Goal: Communication & Community: Answer question/provide support

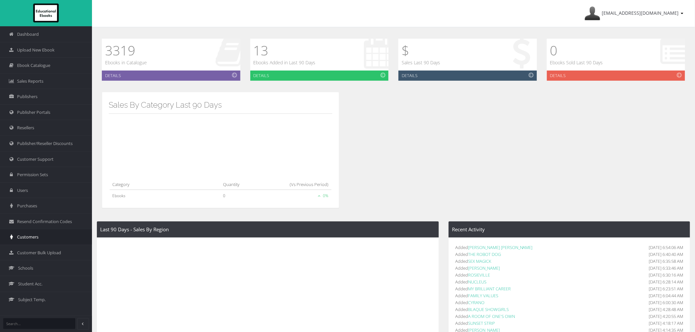
click at [45, 237] on link "Customers" at bounding box center [46, 237] width 92 height 16
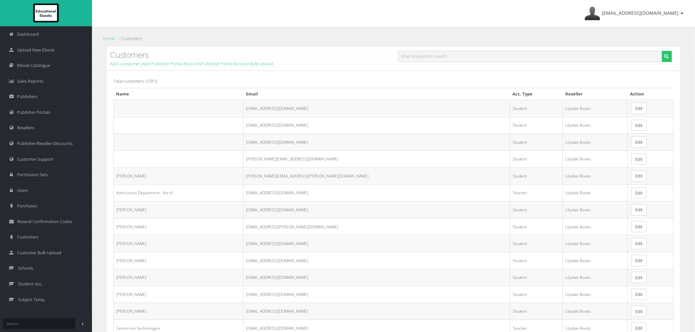
click at [468, 54] on input "text" at bounding box center [530, 56] width 264 height 11
paste input "Kiran Sana"
type input "[PERSON_NAME]"
click at [665, 56] on icon "submit" at bounding box center [666, 56] width 4 height 5
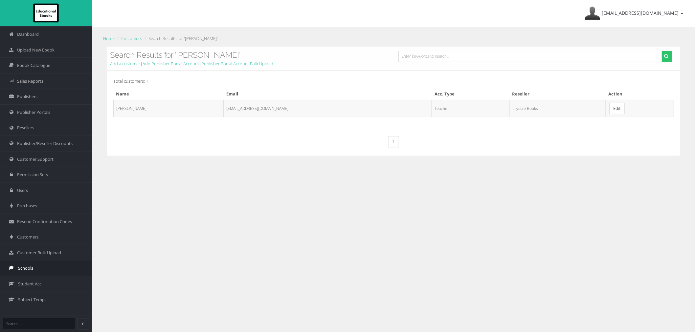
click at [26, 271] on span "Schools" at bounding box center [25, 268] width 15 height 6
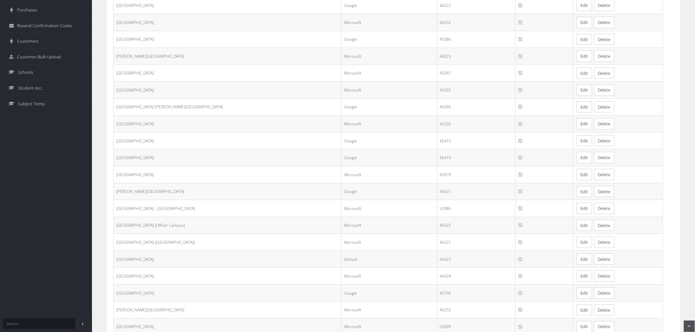
scroll to position [252, 0]
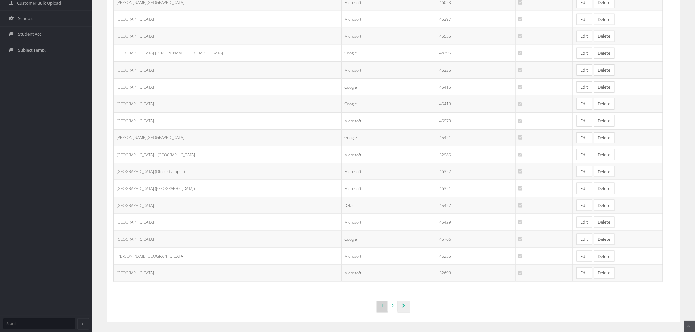
click at [402, 307] on icon "Page navigation" at bounding box center [403, 306] width 3 height 5
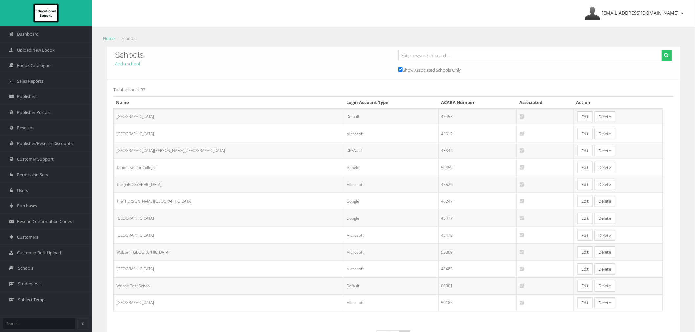
click at [577, 135] on link "Edit" at bounding box center [584, 133] width 15 height 11
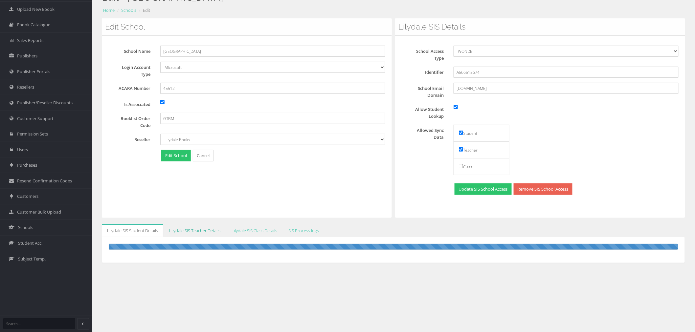
click at [214, 235] on link "Lilydale SIS Teacher Details" at bounding box center [195, 231] width 62 height 13
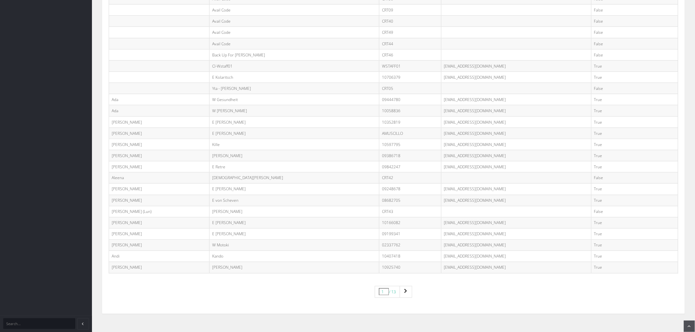
scroll to position [349, 0]
click at [503, 295] on nav "1 / 13" at bounding box center [393, 288] width 569 height 27
click at [405, 286] on icon "Page navigation" at bounding box center [405, 286] width 3 height 5
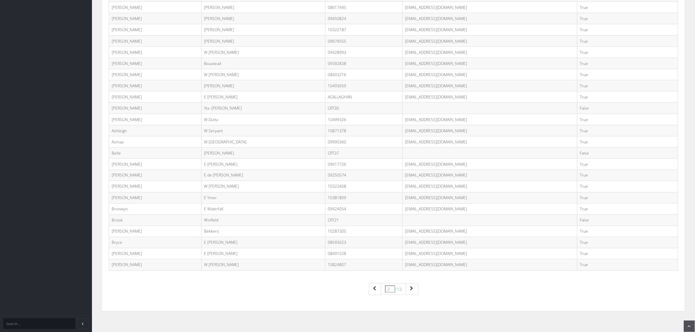
scroll to position [349, 0]
click at [415, 292] on link "Page navigation" at bounding box center [412, 287] width 12 height 12
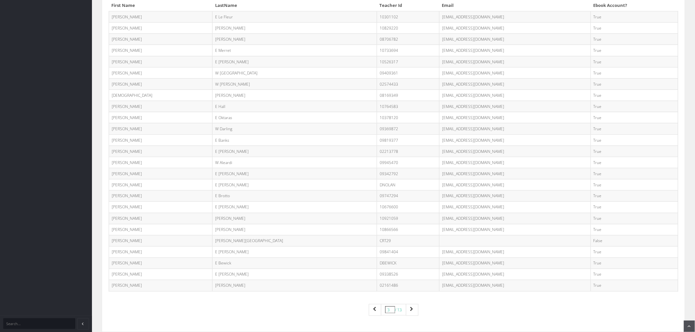
scroll to position [328, 0]
click at [412, 307] on icon "Page navigation" at bounding box center [411, 306] width 3 height 5
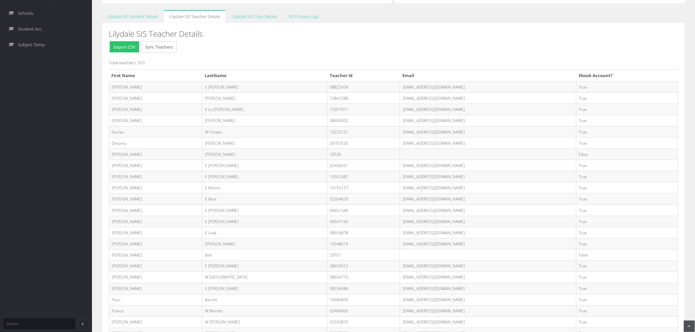
scroll to position [349, 0]
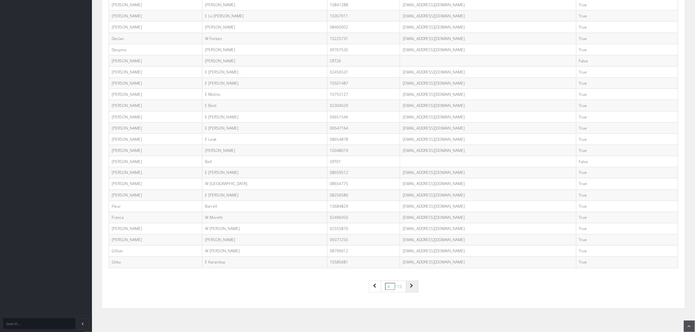
click at [411, 286] on icon "Page navigation" at bounding box center [411, 286] width 3 height 5
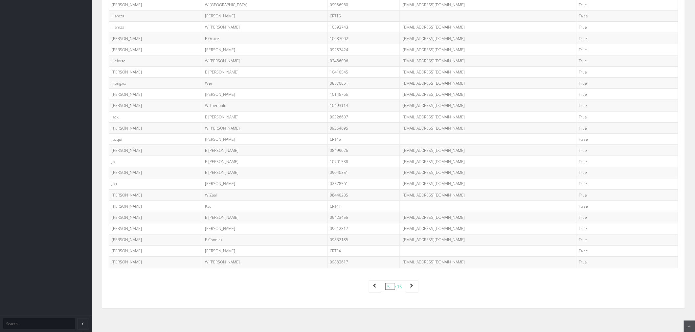
click at [401, 113] on td "09326637@rowvillesc.vic.edu.au" at bounding box center [488, 116] width 176 height 11
click at [407, 116] on td "09326637@rowvillesc.vic.edu.au" at bounding box center [488, 116] width 176 height 11
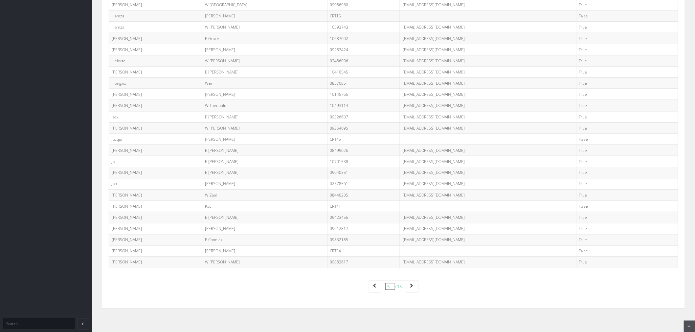
copy tr "09326637@rowvillesc.vic.edu.au"
click at [412, 286] on icon "Page navigation" at bounding box center [411, 286] width 3 height 5
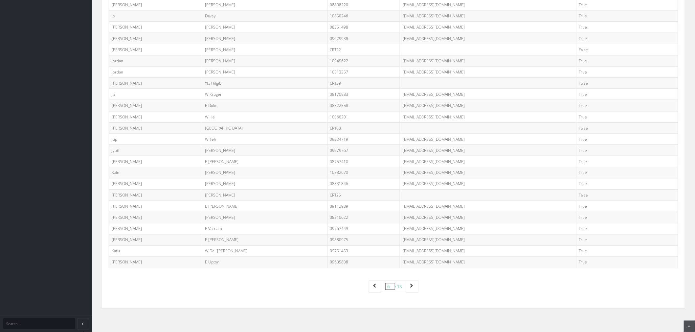
click at [400, 238] on td "09880975@rowvillesc.vic.edu.au" at bounding box center [488, 240] width 176 height 11
copy tr "09880975@rowvillesc.vic.edu.au"
click at [416, 288] on link "Page navigation" at bounding box center [412, 287] width 12 height 12
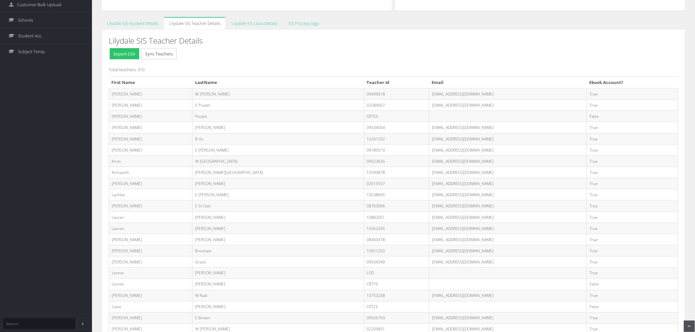
scroll to position [292, 0]
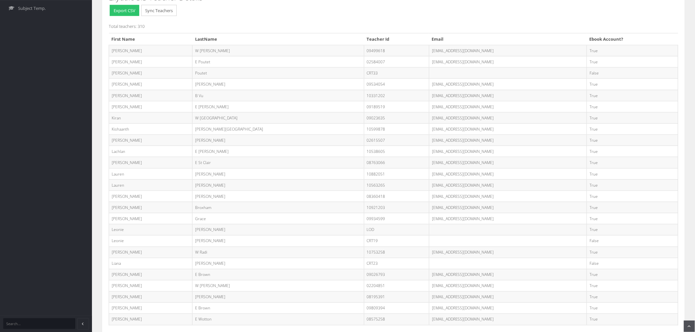
click at [429, 118] on td "09023635@rowvillesc.vic.edu.au" at bounding box center [508, 117] width 158 height 11
click at [429, 117] on td "09023635@rowvillesc.vic.edu.au" at bounding box center [508, 117] width 158 height 11
copy tr "09023635@rowvillesc.vic.edu.au"
click at [516, 157] on td "08763066@rowvillesc.vic.edu.au" at bounding box center [508, 162] width 158 height 11
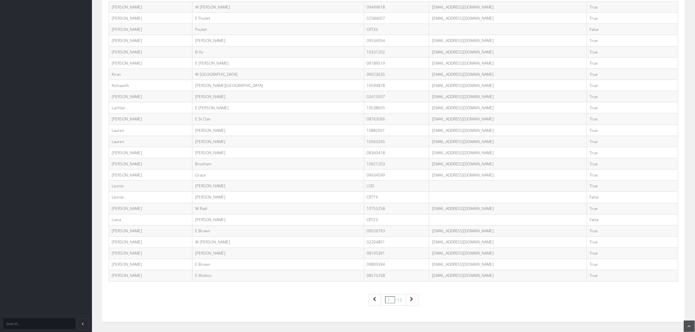
scroll to position [349, 0]
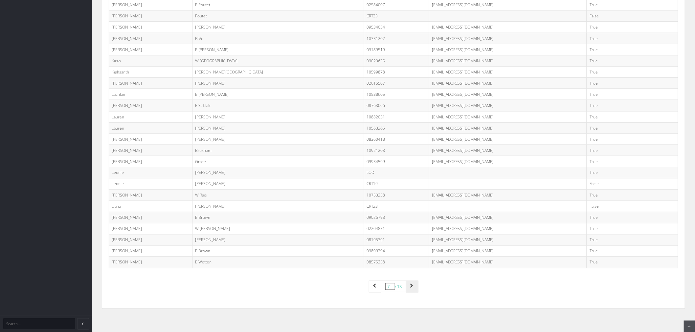
click at [411, 287] on icon "Page navigation" at bounding box center [411, 286] width 3 height 5
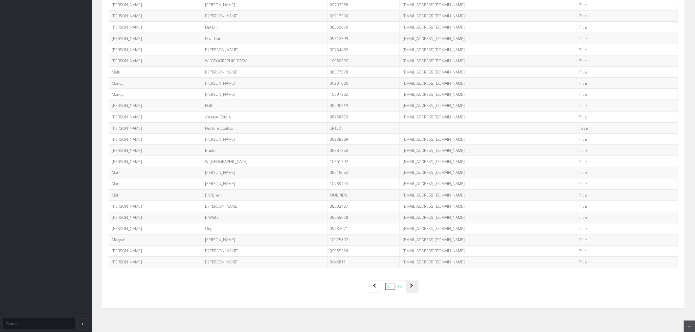
click at [410, 287] on link "Page navigation" at bounding box center [412, 287] width 12 height 12
click at [415, 292] on link "Page navigation" at bounding box center [412, 287] width 12 height 12
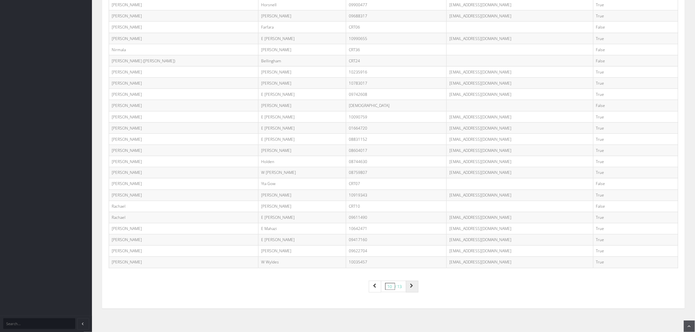
click at [416, 287] on link "Page navigation" at bounding box center [412, 287] width 12 height 12
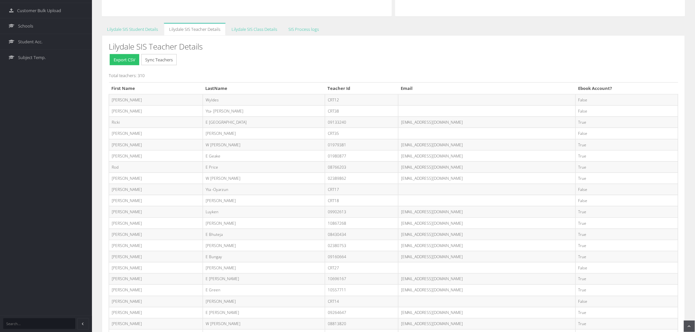
scroll to position [255, 0]
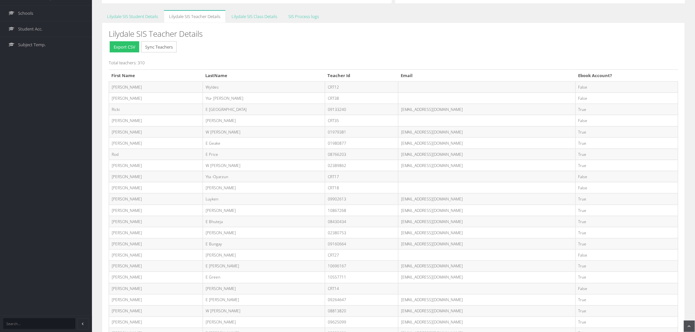
click at [398, 211] on td "10867268@rowvillesc.vic.edu.au" at bounding box center [486, 210] width 177 height 11
copy tr "10867268@rowvillesc.vic.edu.au"
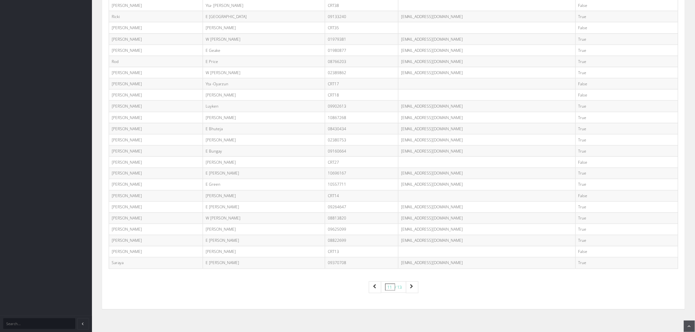
scroll to position [349, 0]
click at [405, 170] on td "[EMAIL_ADDRESS][DOMAIN_NAME]" at bounding box center [486, 172] width 177 height 11
copy tr "[EMAIL_ADDRESS][DOMAIN_NAME]"
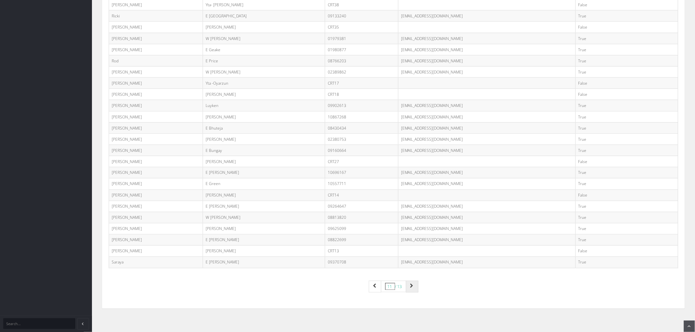
click at [411, 286] on icon "Page navigation" at bounding box center [411, 286] width 3 height 5
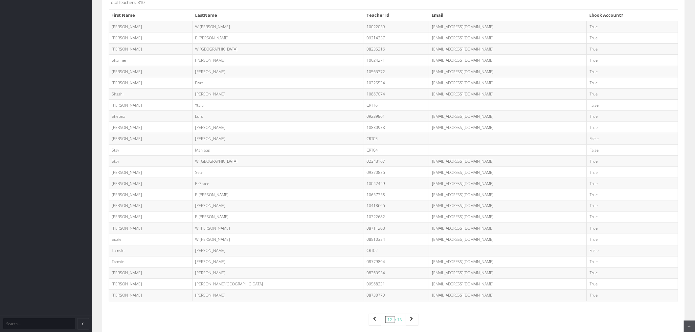
scroll to position [328, 0]
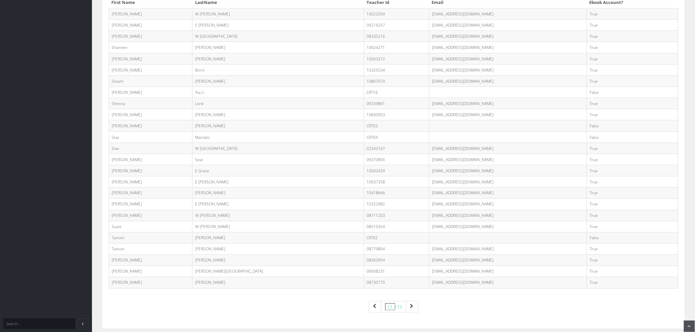
click at [429, 150] on td "[EMAIL_ADDRESS][DOMAIN_NAME]" at bounding box center [508, 148] width 158 height 11
copy tr "[EMAIL_ADDRESS][DOMAIN_NAME]"
click at [429, 250] on td "[EMAIL_ADDRESS][DOMAIN_NAME]" at bounding box center [508, 249] width 158 height 11
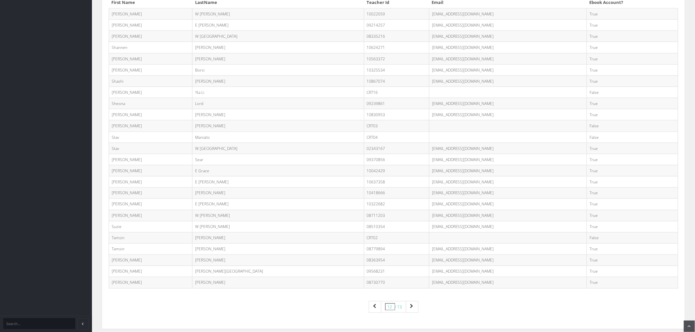
click at [429, 250] on td "08779894@rowvillesc.vic.edu.au" at bounding box center [508, 249] width 158 height 11
copy tr "08779894@rowvillesc.vic.edu.au"
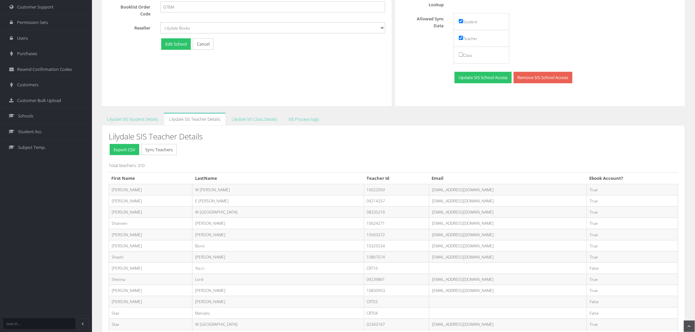
scroll to position [73, 0]
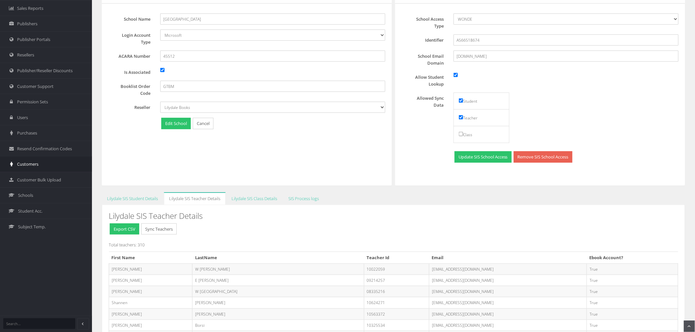
click at [45, 163] on link "Customers" at bounding box center [46, 164] width 92 height 16
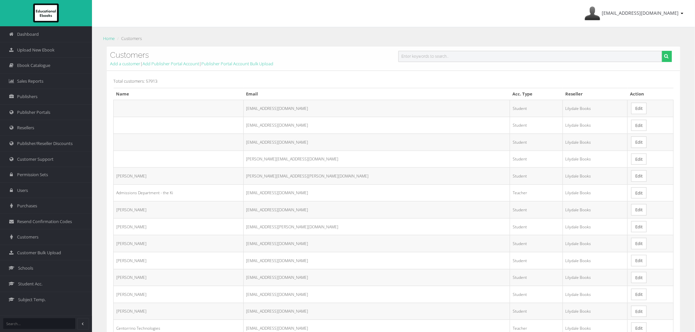
click at [463, 57] on input "text" at bounding box center [530, 56] width 264 height 11
paste input "09326637@rowvillesc.vic.edu.au"
type input "09326637@rowvillesc.vic.edu.au"
click at [662, 51] on button "submit" at bounding box center [667, 56] width 10 height 11
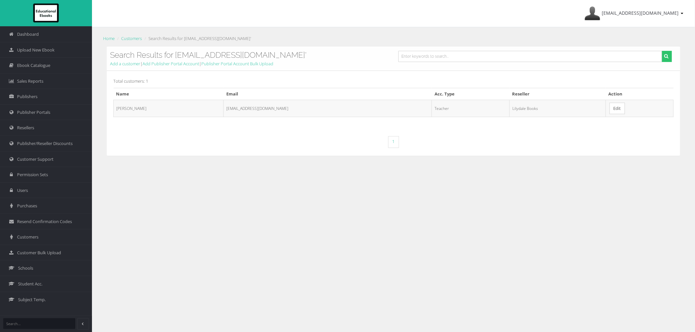
click at [609, 110] on link "Edit" at bounding box center [616, 108] width 15 height 11
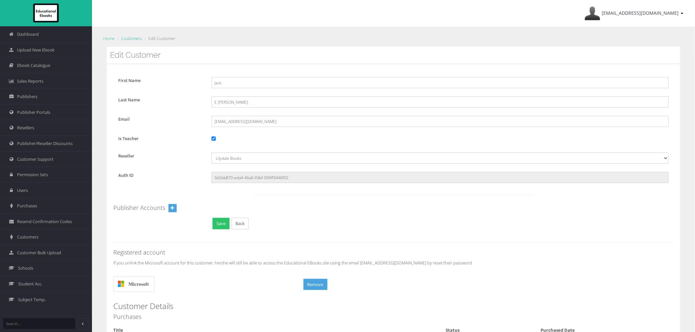
click at [133, 40] on link "Customers" at bounding box center [131, 38] width 21 height 6
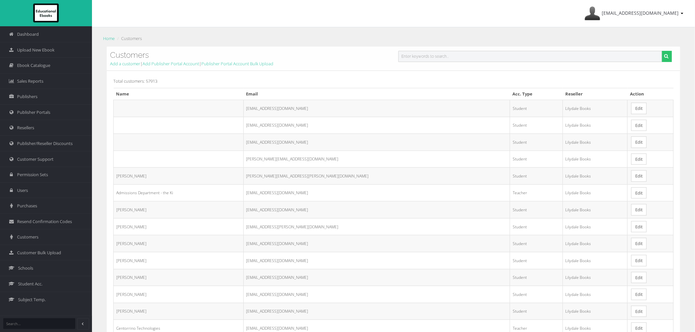
click at [501, 57] on input "text" at bounding box center [530, 56] width 264 height 11
paste input "[EMAIL_ADDRESS][DOMAIN_NAME]"
type input "[EMAIL_ADDRESS][DOMAIN_NAME]"
click at [662, 51] on button "submit" at bounding box center [667, 56] width 10 height 11
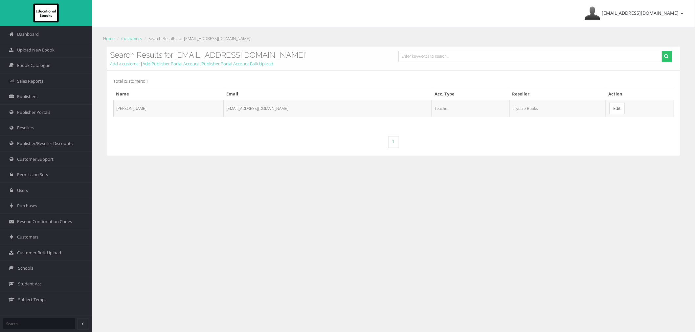
click at [611, 111] on link "Edit" at bounding box center [616, 108] width 15 height 11
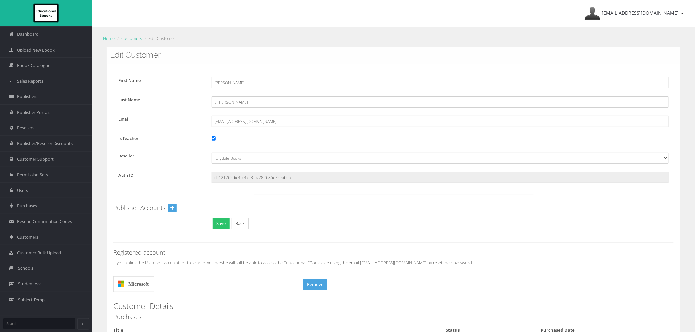
click at [141, 37] on link "Customers" at bounding box center [131, 38] width 21 height 6
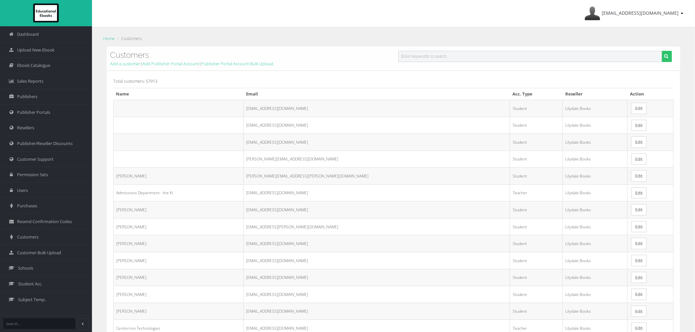
click at [543, 60] on input "text" at bounding box center [530, 56] width 264 height 11
paste input "[EMAIL_ADDRESS][DOMAIN_NAME]"
type input "[EMAIL_ADDRESS][DOMAIN_NAME]"
click at [662, 51] on button "submit" at bounding box center [667, 56] width 10 height 11
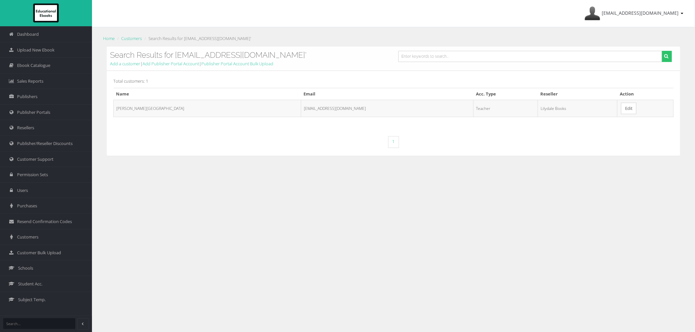
click at [621, 111] on link "Edit" at bounding box center [628, 108] width 15 height 11
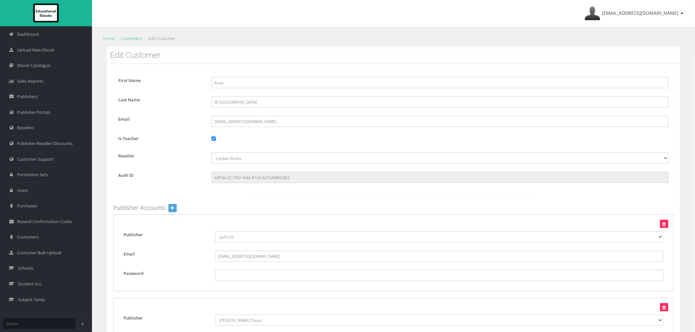
click at [140, 40] on link "Customers" at bounding box center [131, 38] width 21 height 6
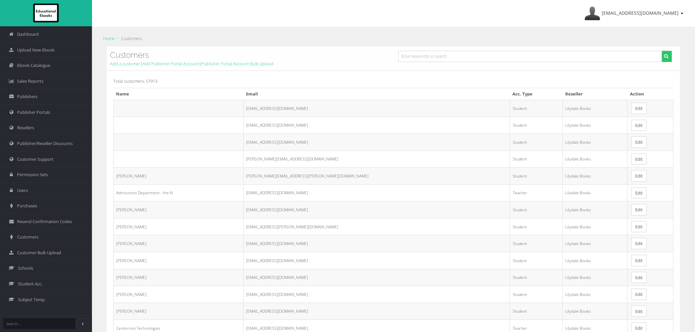
click at [489, 53] on input "text" at bounding box center [530, 56] width 264 height 11
type input "[EMAIL_ADDRESS][DOMAIN_NAME]"
click at [662, 51] on button "submit" at bounding box center [667, 56] width 10 height 11
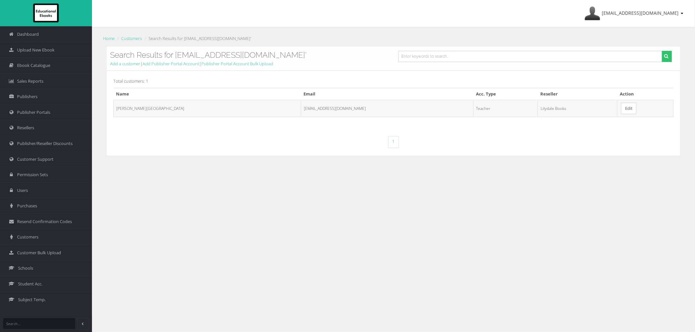
click at [621, 106] on link "Edit" at bounding box center [628, 108] width 15 height 11
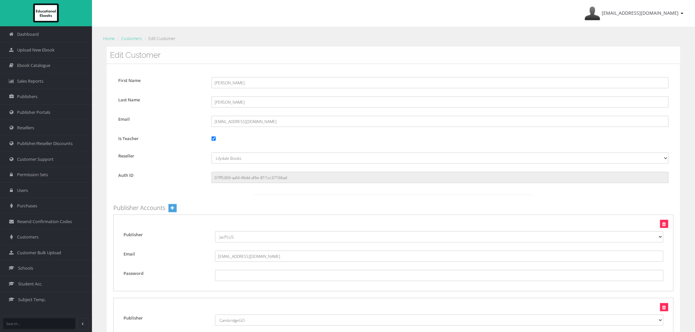
click at [130, 43] on ol "Home Customers Edit Customer" at bounding box center [393, 39] width 583 height 10
click at [130, 40] on link "Customers" at bounding box center [131, 38] width 21 height 6
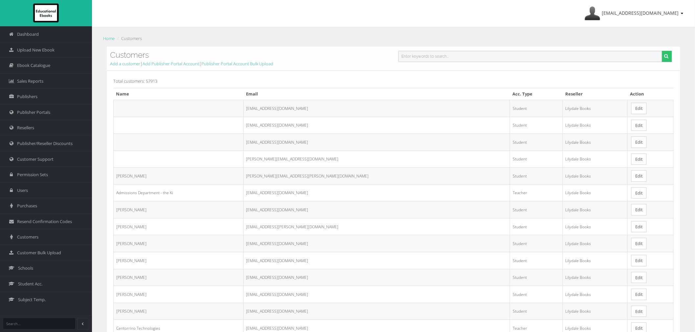
click at [592, 56] on input "text" at bounding box center [530, 56] width 264 height 11
paste input "[EMAIL_ADDRESS][DOMAIN_NAME]"
type input "[EMAIL_ADDRESS][DOMAIN_NAME]"
click at [662, 51] on button "submit" at bounding box center [667, 56] width 10 height 11
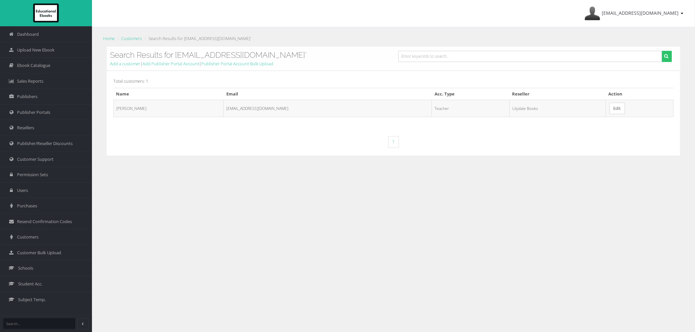
click at [618, 109] on link "Edit" at bounding box center [616, 108] width 15 height 11
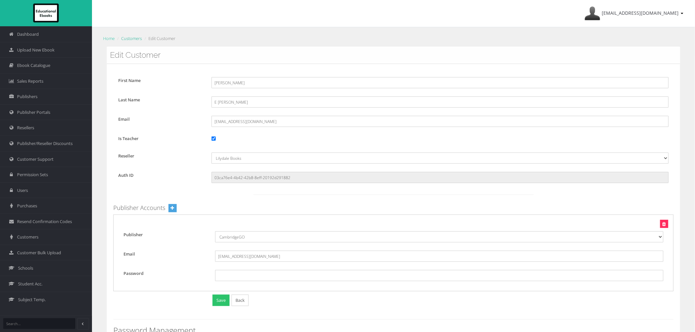
click at [134, 40] on link "Customers" at bounding box center [131, 38] width 21 height 6
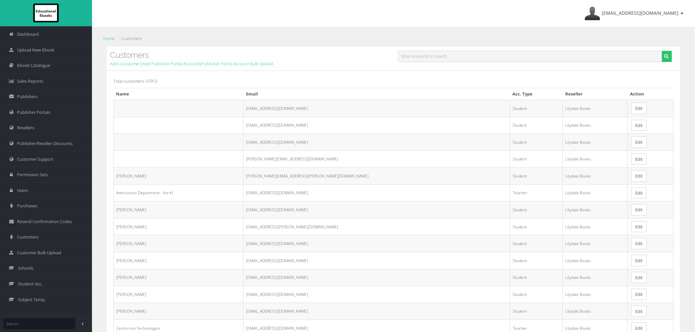
click at [530, 59] on input "text" at bounding box center [530, 56] width 264 height 11
paste input "[EMAIL_ADDRESS][DOMAIN_NAME]"
type input "02343167@rowvillesc.vic.edu.au"
click at [662, 51] on button "submit" at bounding box center [667, 56] width 10 height 11
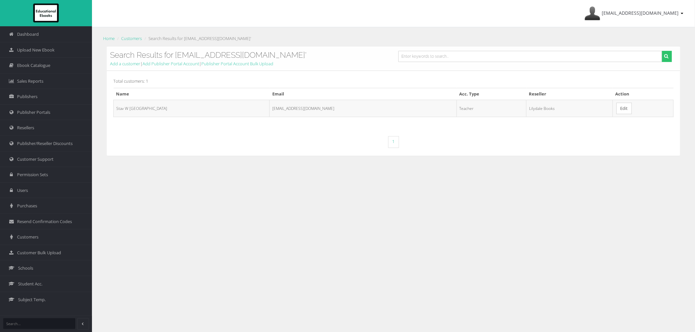
click at [616, 107] on link "Edit" at bounding box center [623, 108] width 15 height 11
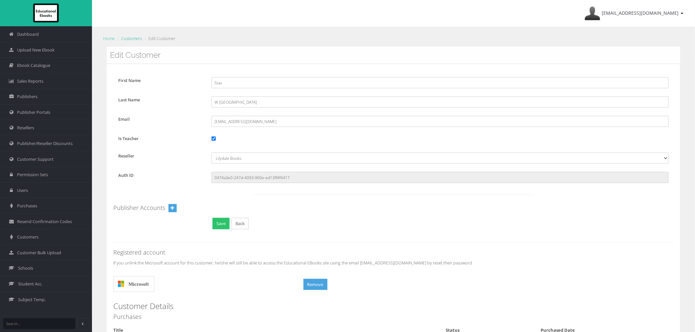
click at [130, 39] on link "Customers" at bounding box center [131, 38] width 21 height 6
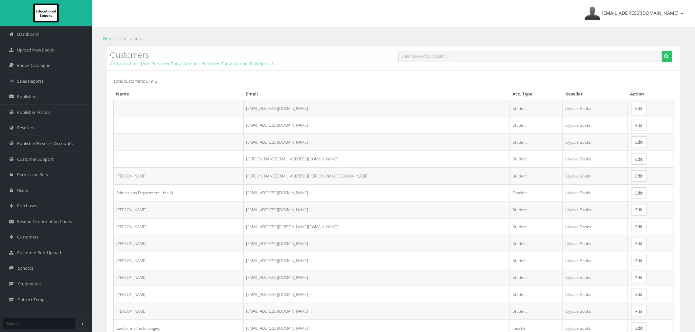
click at [528, 59] on input "text" at bounding box center [530, 56] width 264 height 11
paste input "08779894@rowvillesc.vic.edu.au"
type input "08779894@rowvillesc.vic.edu.au"
click at [662, 51] on button "submit" at bounding box center [667, 56] width 10 height 11
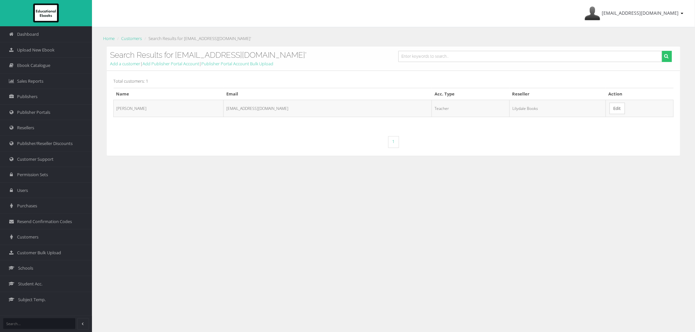
click at [628, 107] on td "Edit" at bounding box center [639, 108] width 68 height 17
click at [619, 109] on link "Edit" at bounding box center [616, 108] width 15 height 11
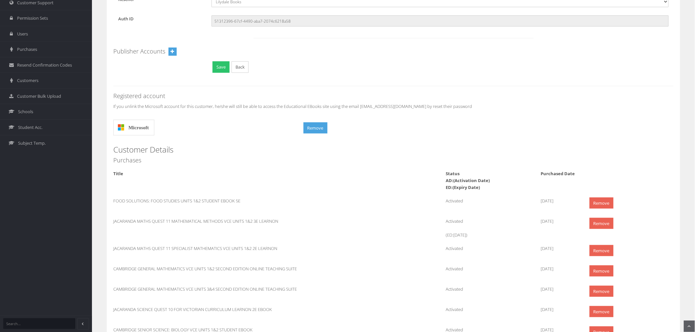
scroll to position [219, 0]
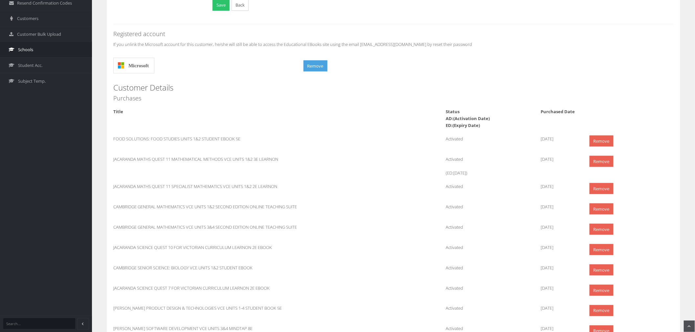
click at [11, 46] on link "Schools" at bounding box center [46, 50] width 92 height 16
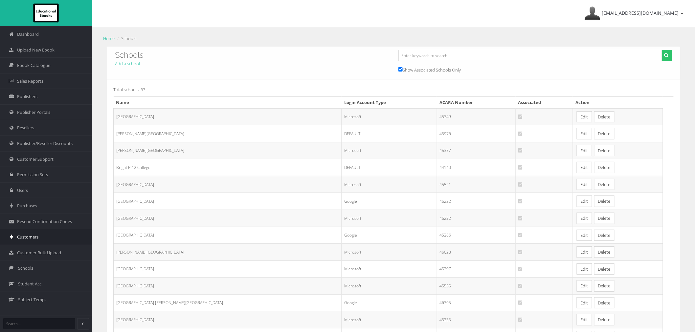
click at [46, 235] on link "Customers" at bounding box center [46, 237] width 92 height 16
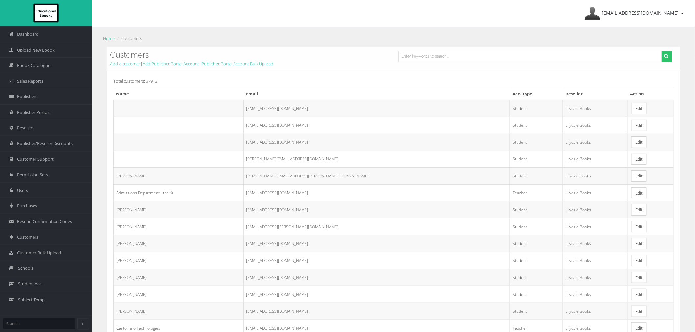
click at [526, 50] on div "Customers Add a customer | Add Publisher Portal Account | Publisher Portal Acco…" at bounding box center [393, 59] width 573 height 24
click at [523, 54] on input "text" at bounding box center [530, 56] width 264 height 11
paste input "[EMAIL_ADDRESS][PERSON_NAME][DOMAIN_NAME]"
type input "[EMAIL_ADDRESS][PERSON_NAME][DOMAIN_NAME]"
click at [662, 51] on button "submit" at bounding box center [667, 56] width 10 height 11
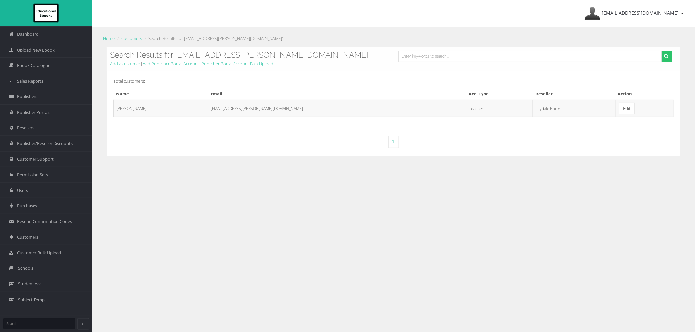
click at [619, 108] on link "Edit" at bounding box center [626, 108] width 15 height 11
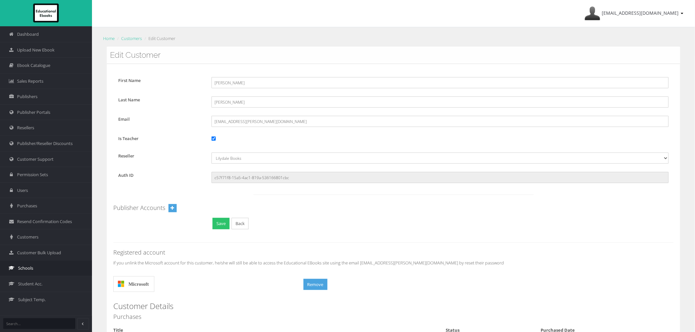
click at [50, 271] on link "Schools" at bounding box center [46, 268] width 92 height 16
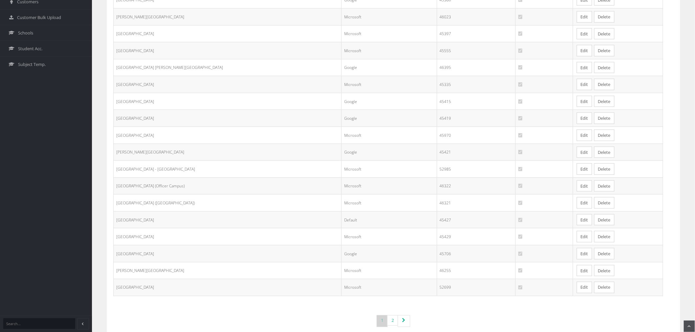
scroll to position [252, 0]
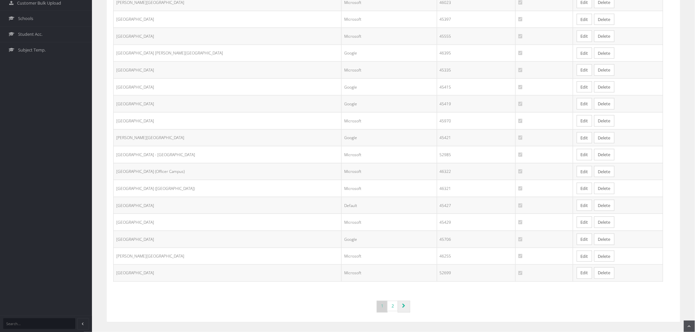
click at [400, 311] on link "Page navigation" at bounding box center [404, 307] width 12 height 12
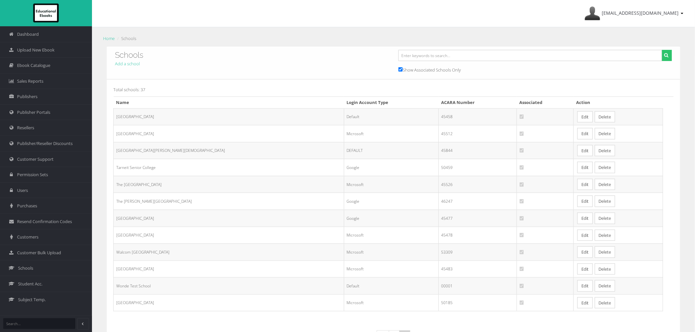
click at [577, 139] on link "Edit" at bounding box center [584, 133] width 15 height 11
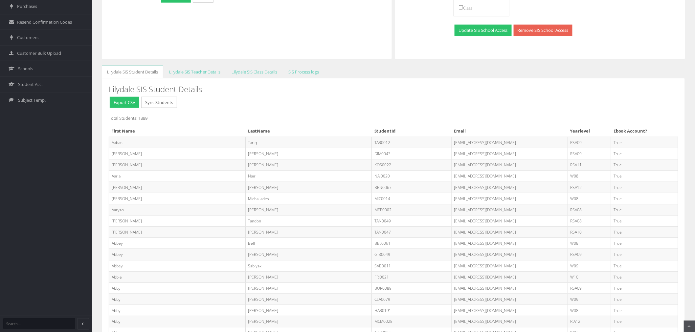
scroll to position [187, 0]
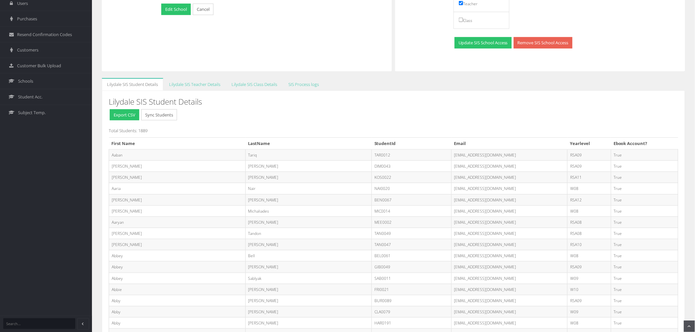
click at [216, 85] on link "Lilydale SIS Teacher Details" at bounding box center [195, 84] width 62 height 13
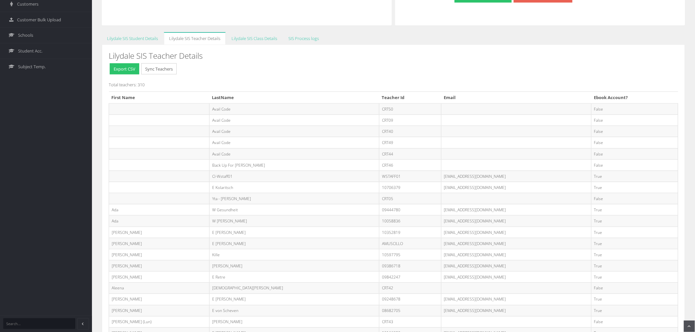
scroll to position [260, 0]
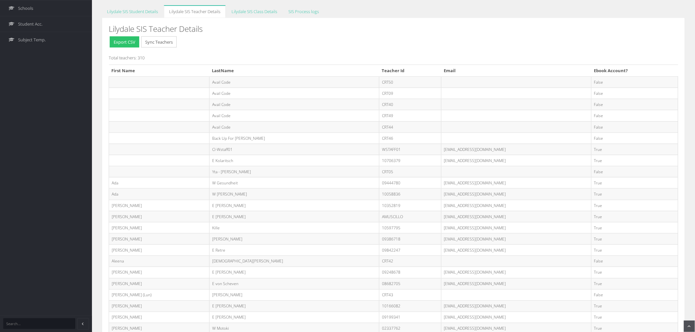
click at [441, 197] on td "10058836@rowvillesc.vic.edu.au" at bounding box center [516, 194] width 150 height 11
copy tr "10058836@rowvillesc.vic.edu.au"
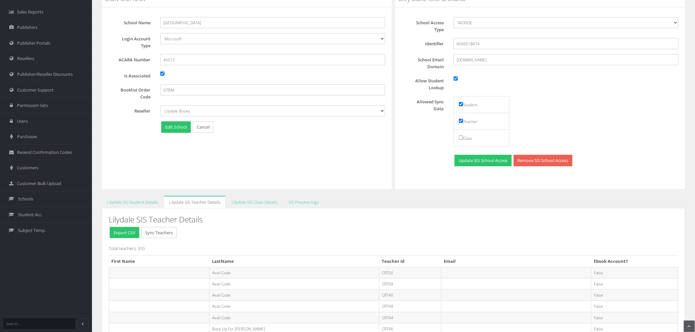
scroll to position [3, 0]
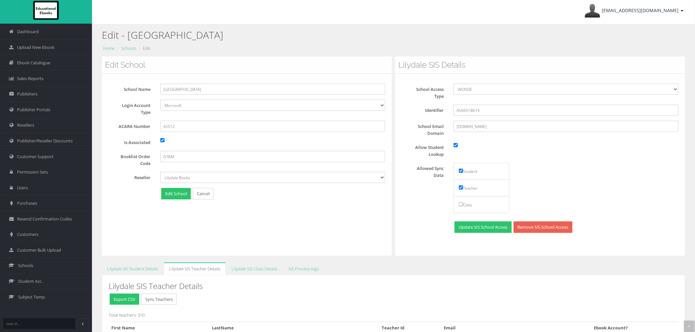
click at [649, 8] on span "[EMAIL_ADDRESS][DOMAIN_NAME]" at bounding box center [640, 10] width 77 height 6
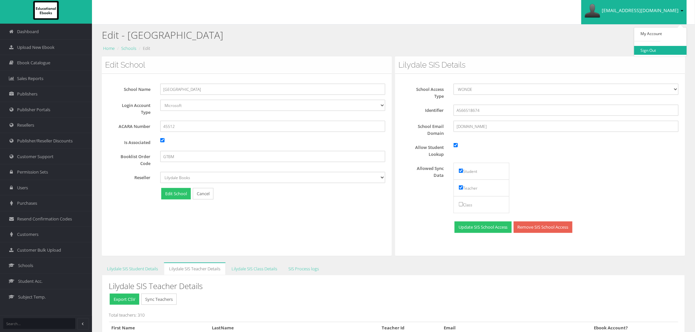
click at [655, 50] on link "Sign Out" at bounding box center [660, 50] width 53 height 9
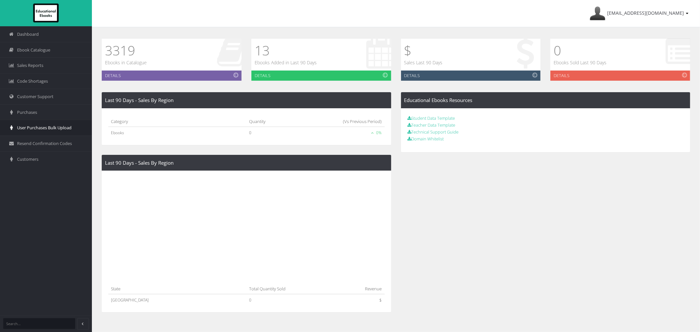
click at [56, 124] on link "User Purchases Bulk Upload" at bounding box center [46, 128] width 92 height 16
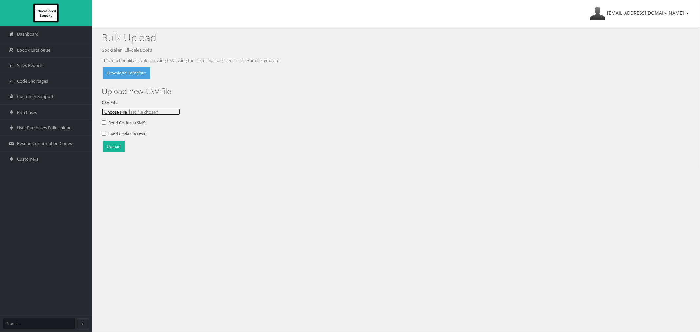
click at [110, 115] on input "file" at bounding box center [141, 111] width 78 height 7
type input "C:\fakepath\Rowville Foundation Maths 20Aug.csv"
click at [117, 153] on p "Upload" at bounding box center [396, 147] width 589 height 13
click at [116, 151] on button "Upload" at bounding box center [114, 146] width 22 height 11
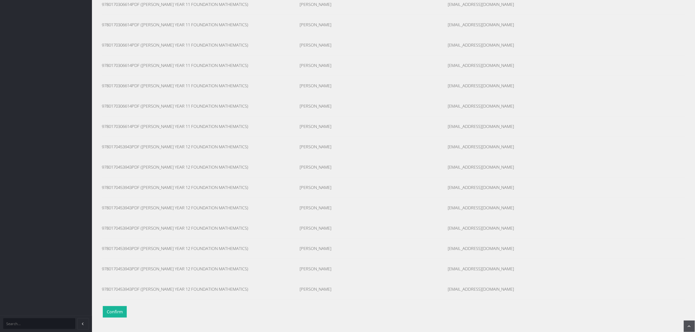
scroll to position [924, 0]
click at [126, 311] on button "Confirm" at bounding box center [115, 311] width 24 height 11
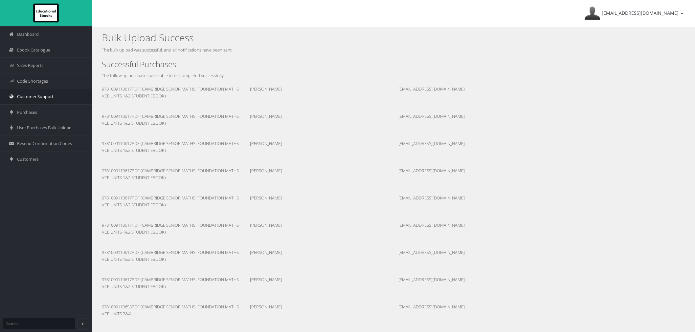
click at [30, 100] on link "Customer Support" at bounding box center [46, 97] width 92 height 16
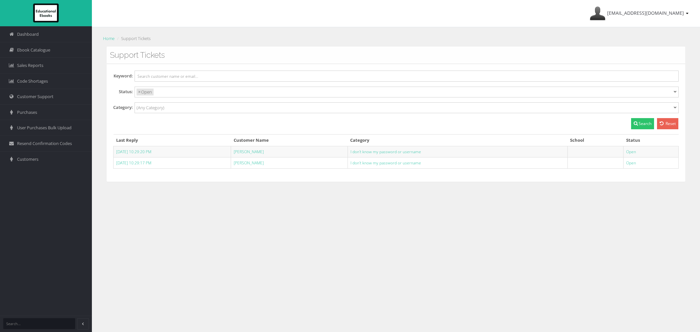
select select
click at [258, 166] on link "[PERSON_NAME]" at bounding box center [249, 163] width 30 height 6
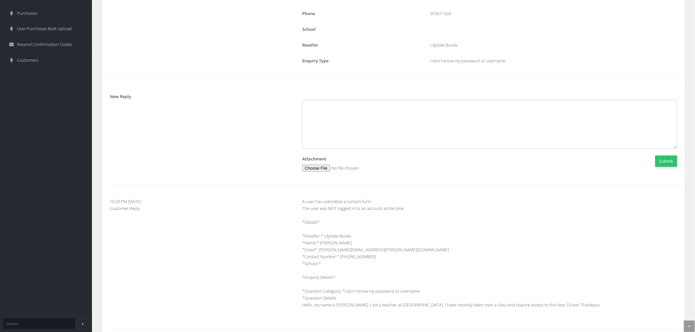
scroll to position [132, 0]
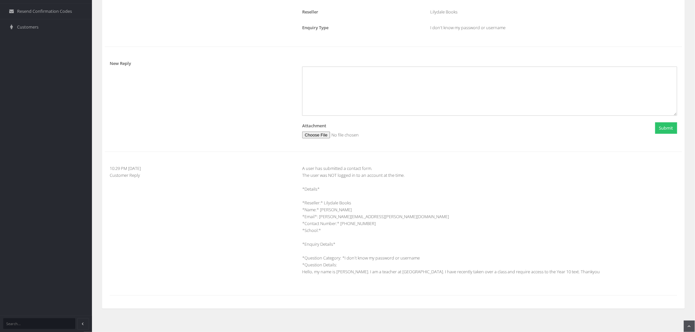
click at [410, 225] on div "A user has submitted a contact form. The user was NOT logged in to an account a…" at bounding box center [489, 223] width 385 height 117
drag, startPoint x: 320, startPoint y: 211, endPoint x: 343, endPoint y: 211, distance: 22.7
click at [343, 211] on div "A user has submitted a contact form. The user was NOT logged in to an account a…" at bounding box center [489, 223] width 385 height 117
copy div "Jason Boyce"
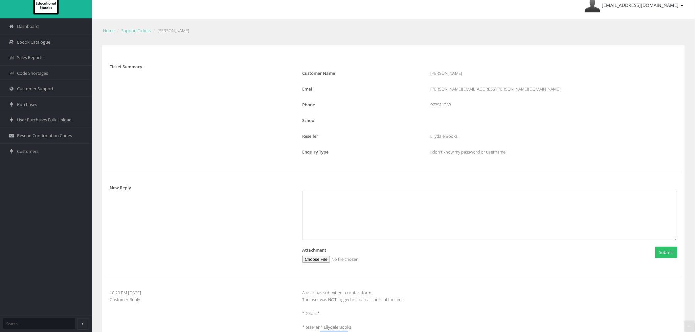
scroll to position [0, 0]
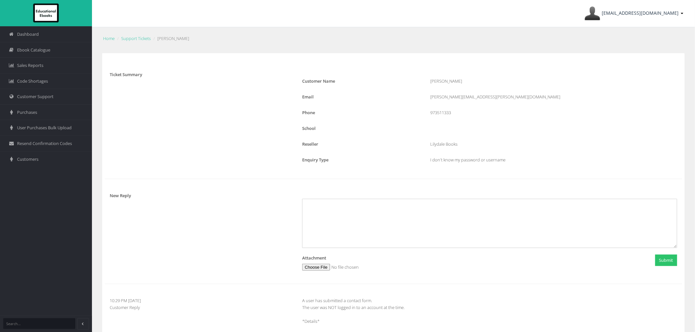
click at [655, 12] on span "ayesha@lilydalebooks.com.au" at bounding box center [640, 13] width 77 height 6
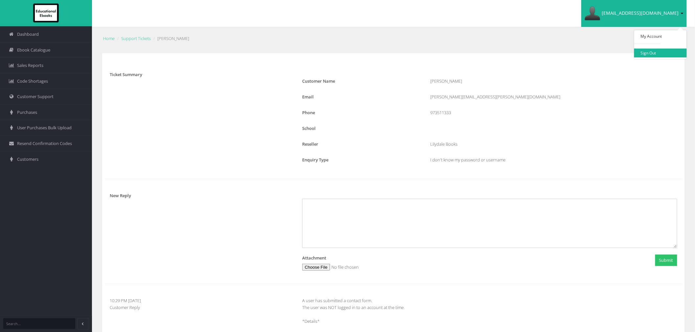
click at [657, 51] on link "Sign Out" at bounding box center [660, 53] width 53 height 9
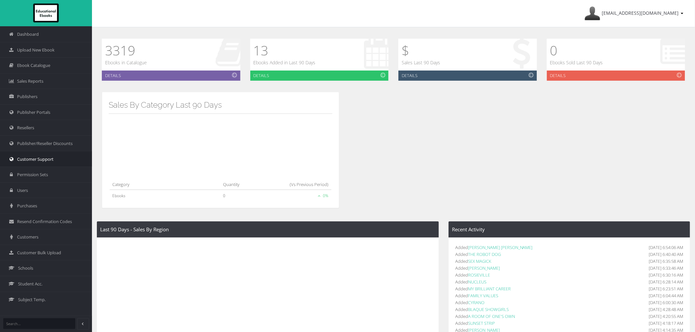
click at [52, 153] on link "Customer Support" at bounding box center [46, 159] width 92 height 16
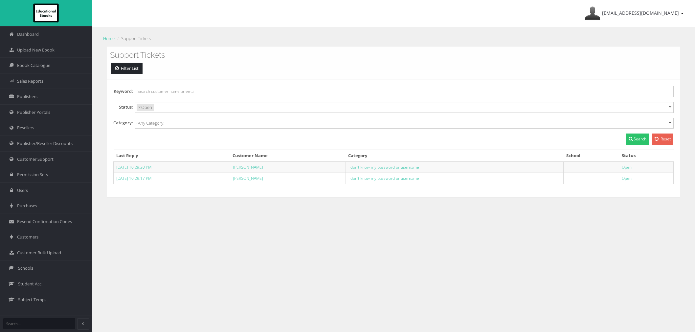
select select
click at [25, 237] on span "Customers" at bounding box center [27, 237] width 21 height 6
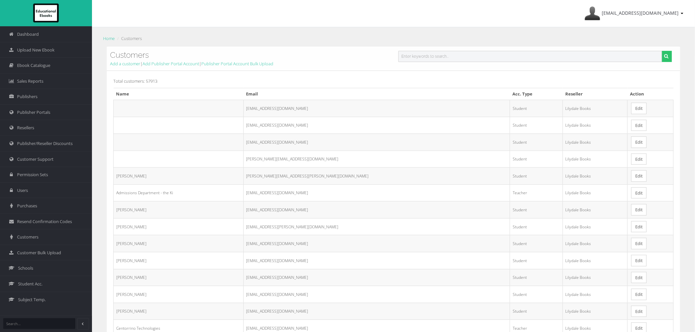
click at [472, 61] on input "text" at bounding box center [530, 56] width 264 height 11
paste input "[PERSON_NAME]"
click at [662, 51] on button "submit" at bounding box center [667, 56] width 10 height 11
type input "[PERSON_NAME]"
click at [662, 51] on button "submit" at bounding box center [667, 56] width 10 height 11
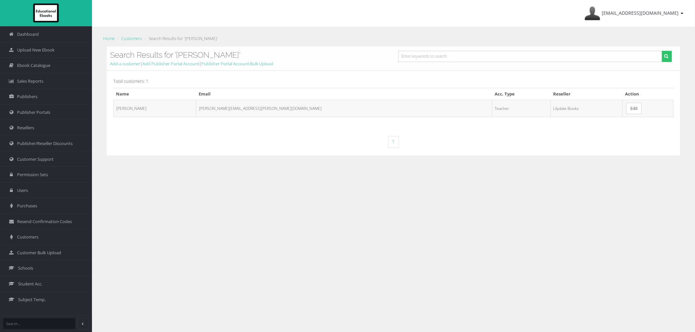
click at [626, 108] on link "Edit" at bounding box center [633, 108] width 15 height 11
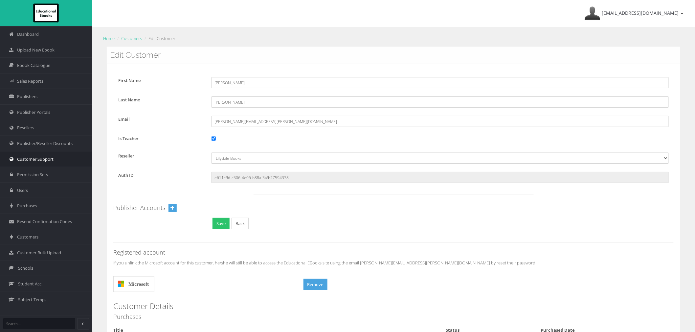
click at [30, 161] on span "Customer Support" at bounding box center [35, 159] width 36 height 6
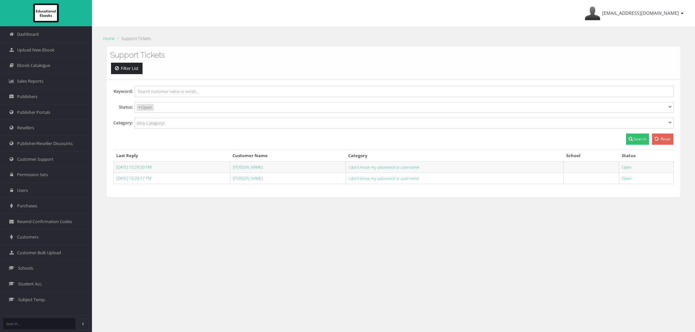
select select
click at [259, 167] on link "[PERSON_NAME]" at bounding box center [248, 167] width 30 height 6
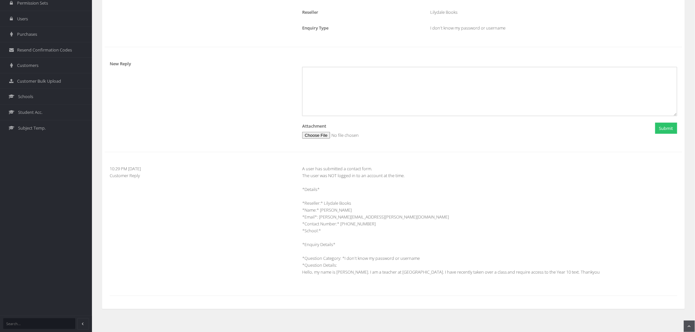
scroll to position [172, 0]
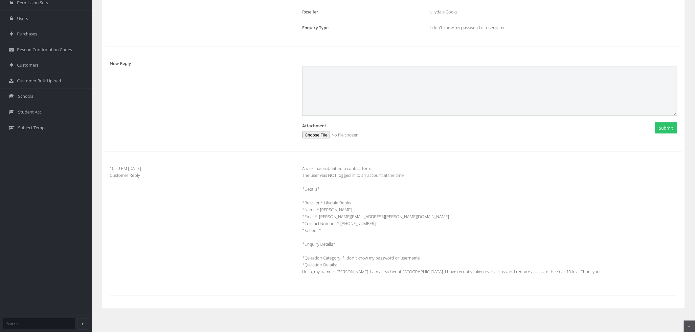
click at [355, 93] on textarea at bounding box center [489, 91] width 375 height 49
type textarea "Thank you for reaching out regarding your access. You account should have all b…"
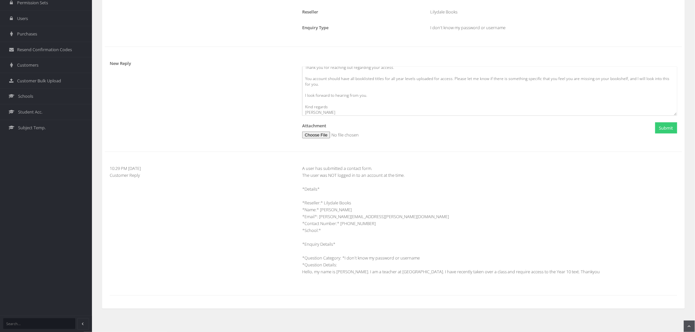
click at [667, 124] on button "Submit" at bounding box center [666, 127] width 22 height 11
